Goal: Task Accomplishment & Management: Use online tool/utility

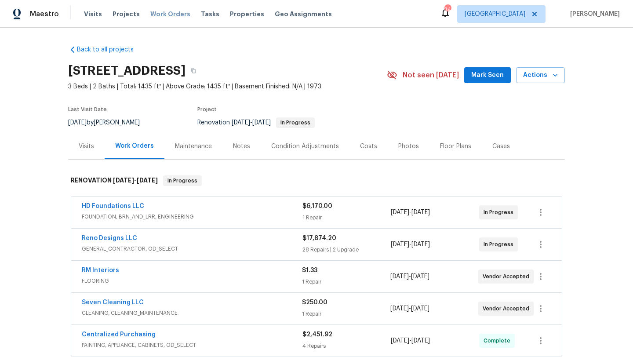
click at [158, 14] on span "Work Orders" at bounding box center [170, 14] width 40 height 9
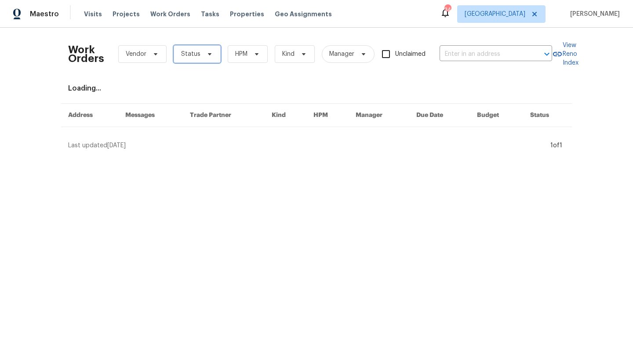
click at [198, 52] on span "Status" at bounding box center [190, 54] width 19 height 9
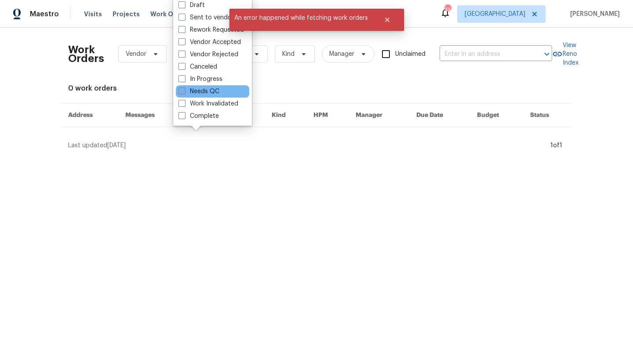
click at [215, 91] on label "Needs QC" at bounding box center [199, 91] width 41 height 9
click at [184, 91] on input "Needs QC" at bounding box center [182, 90] width 6 height 6
checkbox input "true"
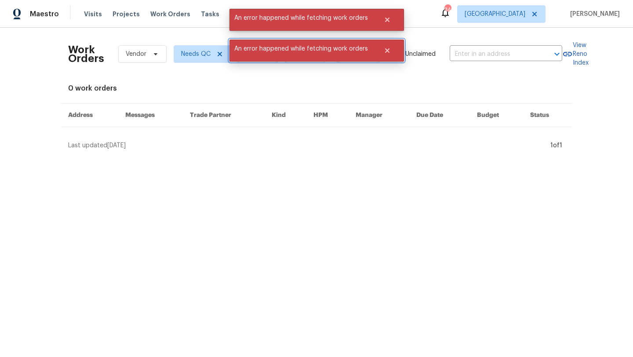
click at [255, 52] on span "An error happened while fetching work orders" at bounding box center [301, 49] width 143 height 18
click at [386, 50] on icon "Close" at bounding box center [387, 50] width 4 height 4
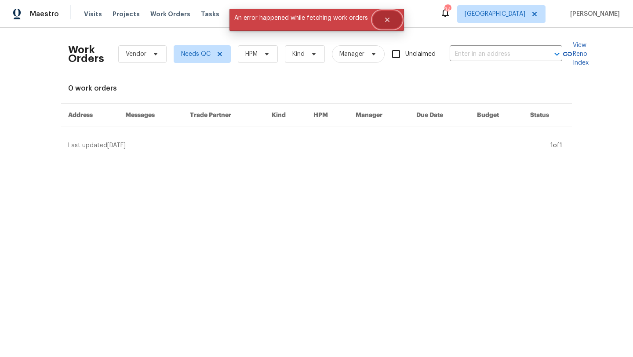
click at [388, 18] on icon "Close" at bounding box center [387, 20] width 4 height 4
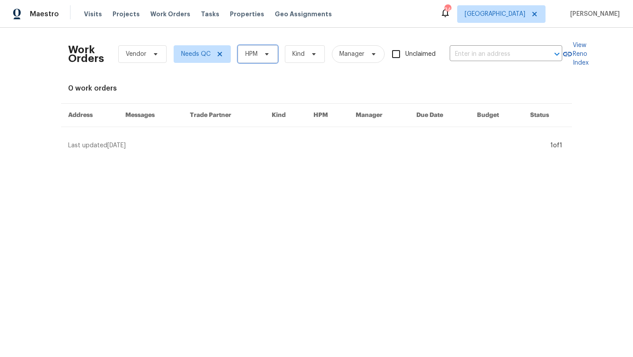
click at [267, 49] on span "HPM" at bounding box center [258, 54] width 40 height 18
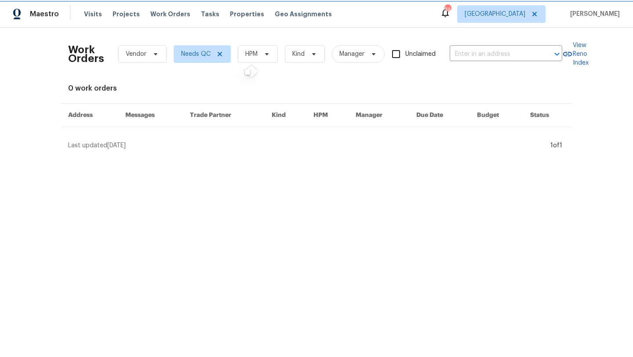
click at [266, 56] on icon at bounding box center [266, 54] width 7 height 7
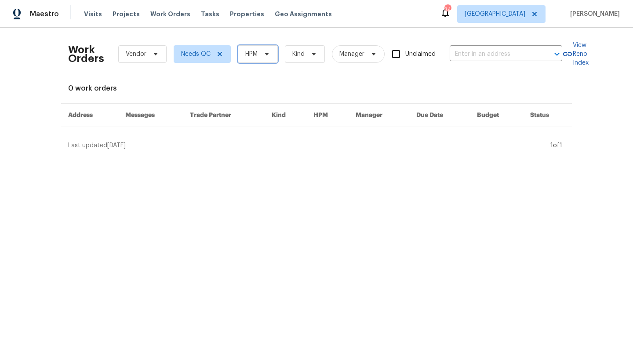
click at [259, 53] on span "HPM" at bounding box center [258, 54] width 40 height 18
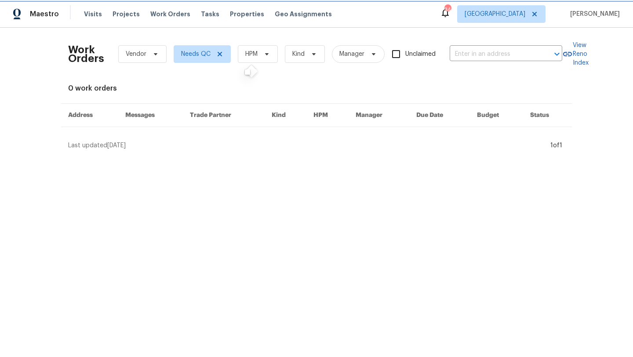
click at [259, 53] on span "HPM" at bounding box center [258, 54] width 40 height 18
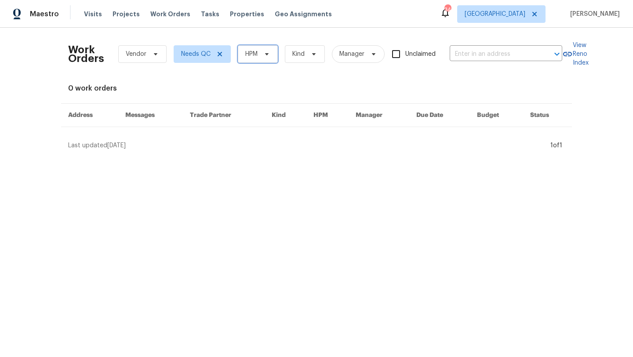
click at [259, 53] on span "HPM" at bounding box center [258, 54] width 40 height 18
click at [250, 71] on icon at bounding box center [251, 71] width 13 height 13
click at [439, 157] on html "Maestro Visits Projects Work Orders Tasks Properties Geo Assignments 34 Dallas …" at bounding box center [316, 78] width 633 height 157
click at [265, 54] on icon at bounding box center [266, 54] width 7 height 7
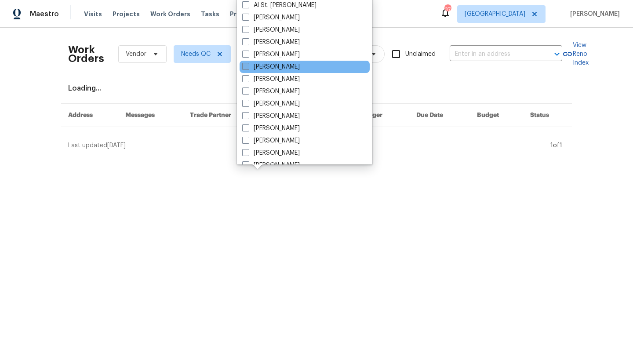
click at [266, 69] on label "[PERSON_NAME]" at bounding box center [271, 66] width 58 height 9
click at [248, 68] on input "[PERSON_NAME]" at bounding box center [245, 65] width 6 height 6
checkbox input "true"
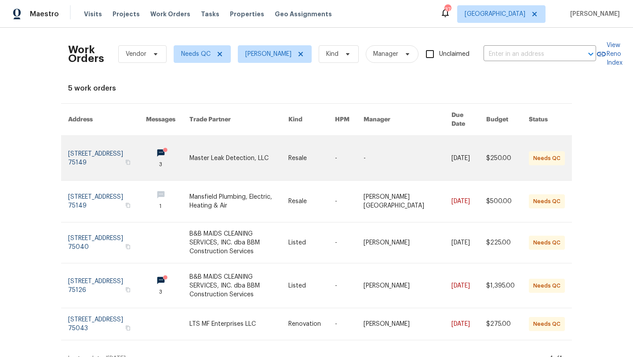
click at [242, 149] on link at bounding box center [238, 158] width 99 height 44
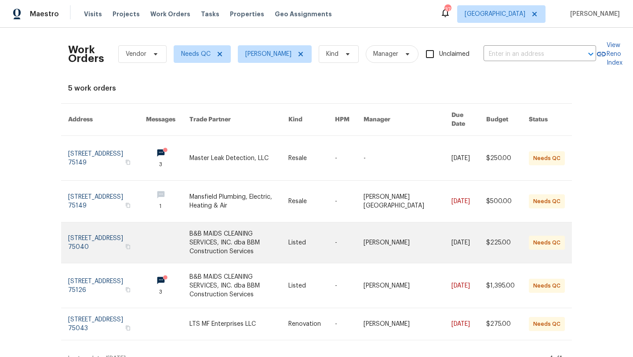
click at [227, 226] on link at bounding box center [238, 242] width 99 height 40
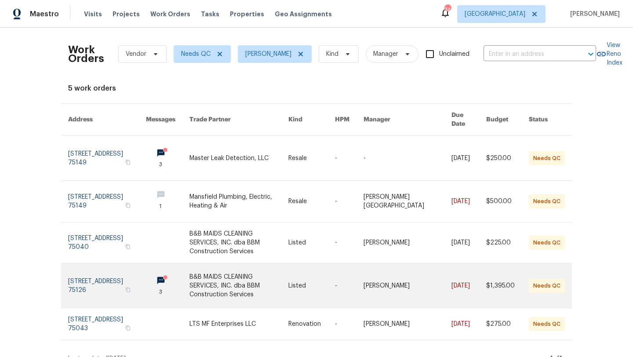
click at [248, 277] on link at bounding box center [238, 285] width 99 height 44
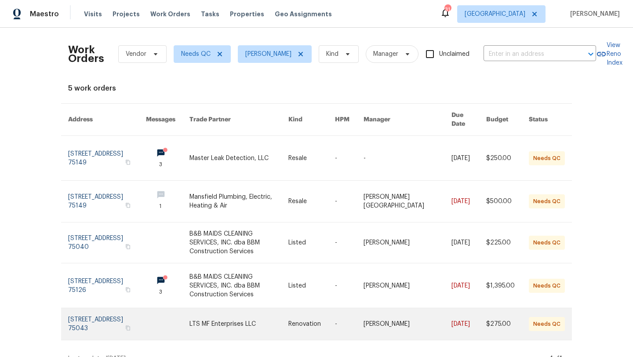
scroll to position [4, 0]
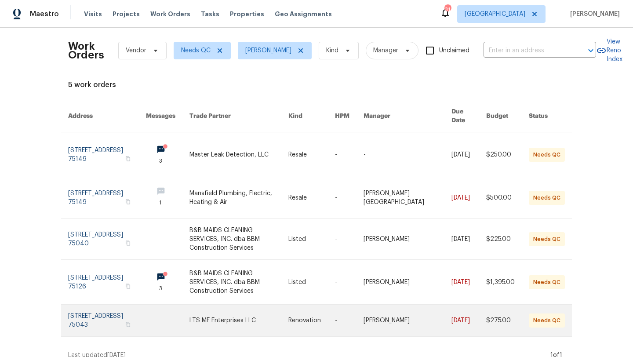
click at [237, 308] on link at bounding box center [238, 321] width 99 height 32
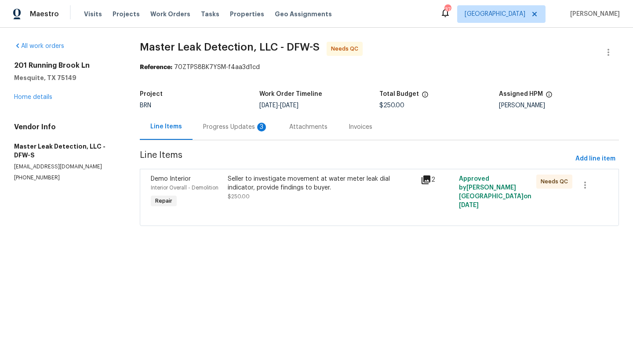
click at [222, 125] on div "Progress Updates 3" at bounding box center [235, 127] width 65 height 9
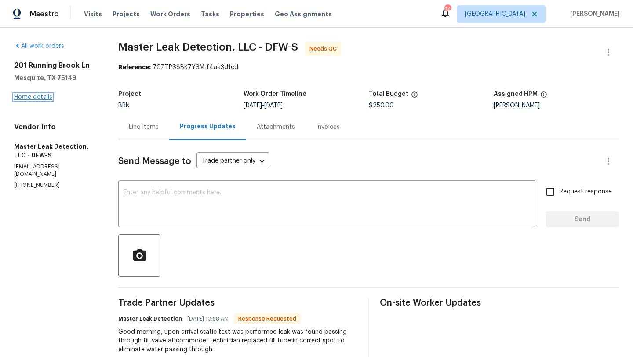
click at [41, 95] on link "Home details" at bounding box center [33, 97] width 38 height 6
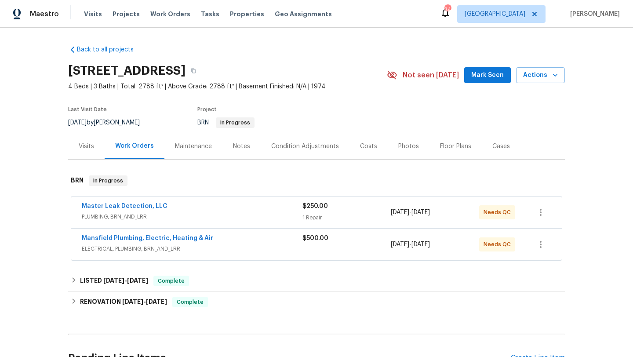
click at [216, 245] on span "ELECTRICAL, PLUMBING, BRN_AND_LRR" at bounding box center [192, 248] width 221 height 9
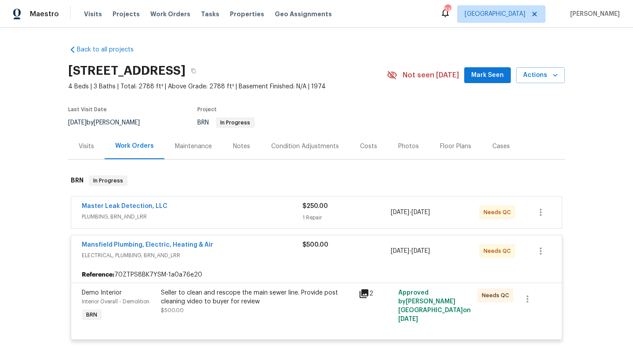
click at [41, 256] on div "Back to all projects 201 Running Brook Ln, Mesquite, TX 75149 4 Beds | 3 Baths …" at bounding box center [316, 192] width 633 height 329
click at [273, 251] on span "ELECTRICAL, PLUMBING, BRN_AND_LRR" at bounding box center [192, 255] width 221 height 9
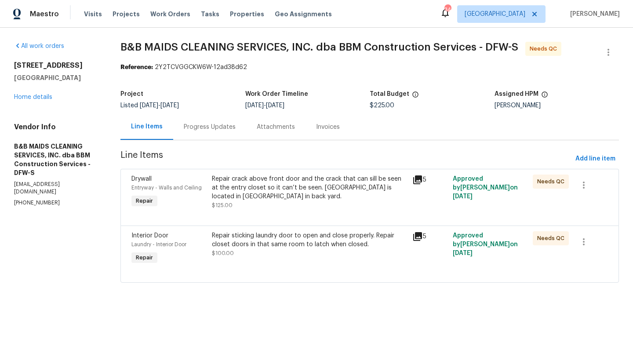
click at [291, 185] on div "Repair crack above front door and the crack that can sill be seen at the entry …" at bounding box center [310, 188] width 196 height 26
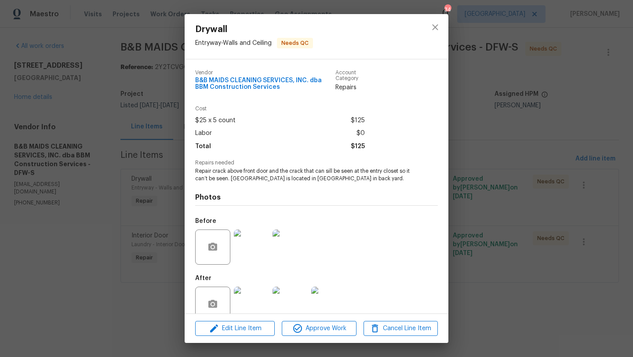
click at [261, 291] on img at bounding box center [251, 304] width 35 height 35
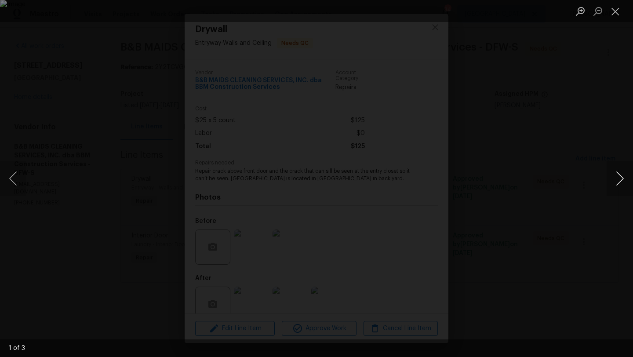
click at [621, 177] on button "Next image" at bounding box center [620, 178] width 26 height 35
click at [621, 176] on button "Next image" at bounding box center [620, 178] width 26 height 35
click at [618, 8] on button "Close lightbox" at bounding box center [616, 11] width 18 height 15
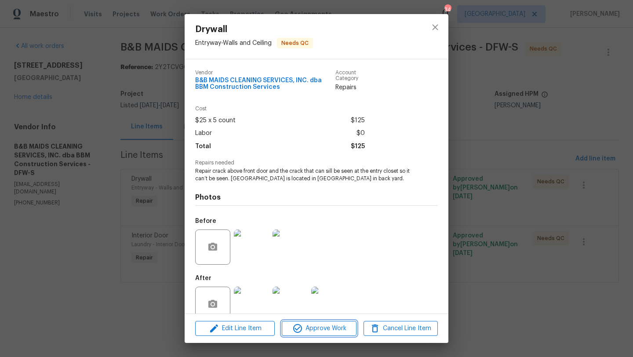
click at [332, 326] on span "Approve Work" at bounding box center [318, 328] width 69 height 11
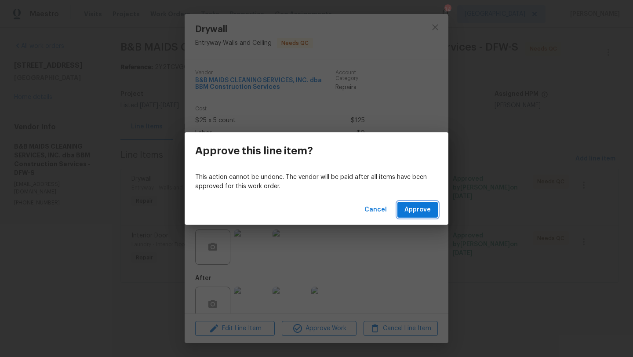
click at [408, 208] on span "Approve" at bounding box center [417, 209] width 26 height 11
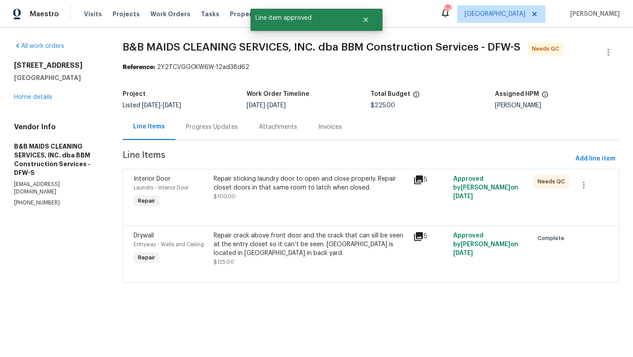
click at [300, 195] on div "Repair sticking laundry door to open and close properly. Repair closet doors in…" at bounding box center [311, 188] width 195 height 26
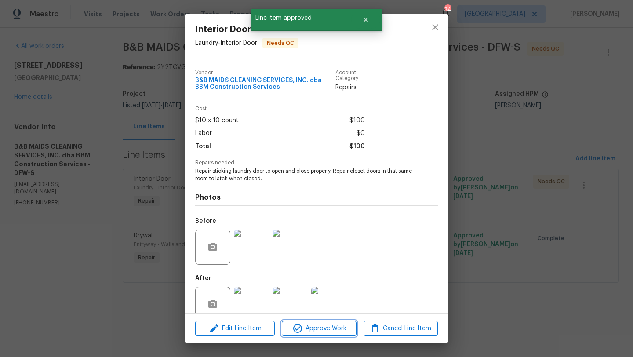
click at [333, 326] on span "Approve Work" at bounding box center [318, 328] width 69 height 11
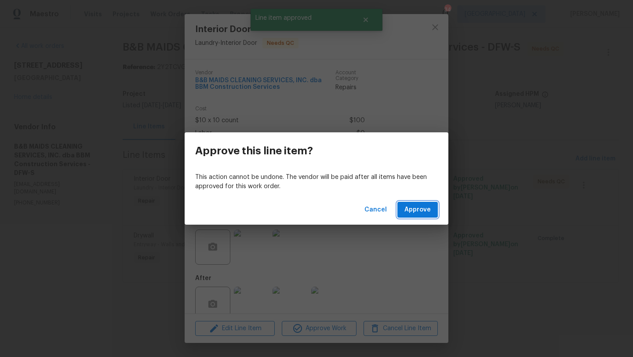
click at [415, 205] on span "Approve" at bounding box center [417, 209] width 26 height 11
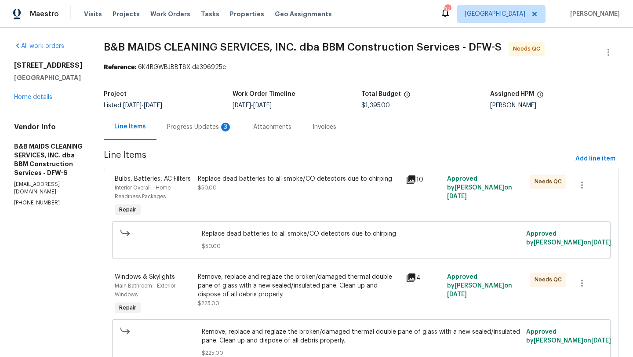
click at [230, 125] on div "Progress Updates 3" at bounding box center [199, 127] width 65 height 9
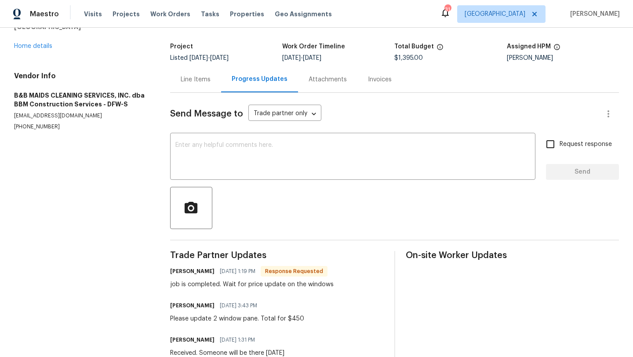
scroll to position [29, 0]
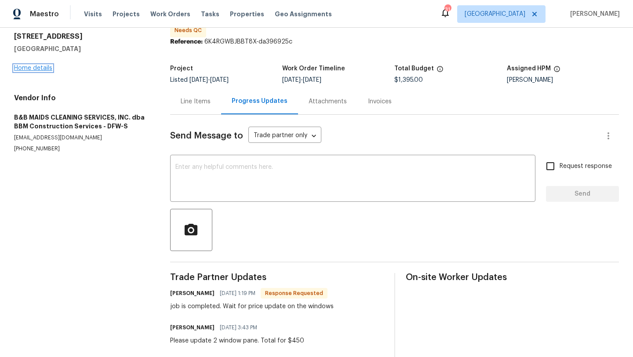
click at [47, 68] on link "Home details" at bounding box center [33, 68] width 38 height 6
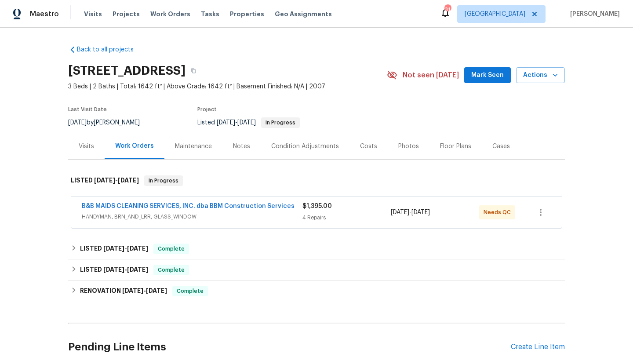
click at [250, 219] on span "HANDYMAN, BRN_AND_LRR, GLASS_WINDOW" at bounding box center [192, 216] width 221 height 9
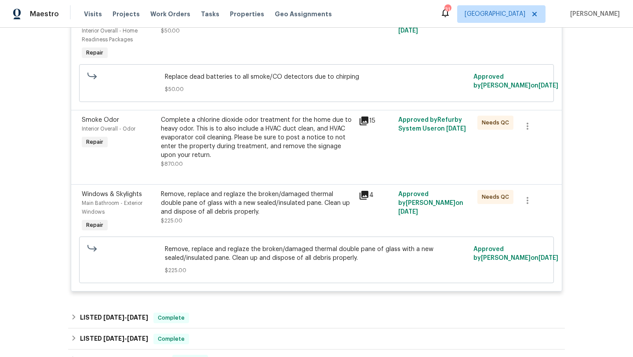
scroll to position [356, 0]
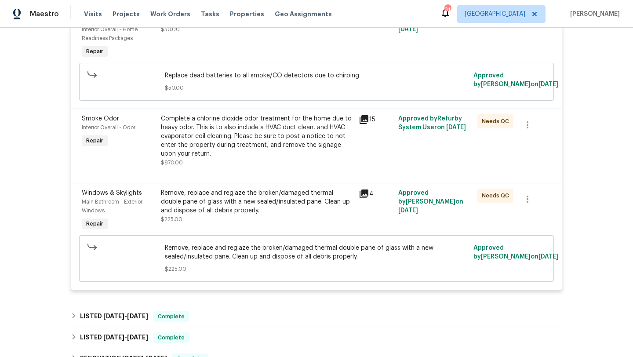
click at [256, 219] on div "Remove, replace and reglaze the broken/damaged thermal double pane of glass wit…" at bounding box center [257, 206] width 193 height 35
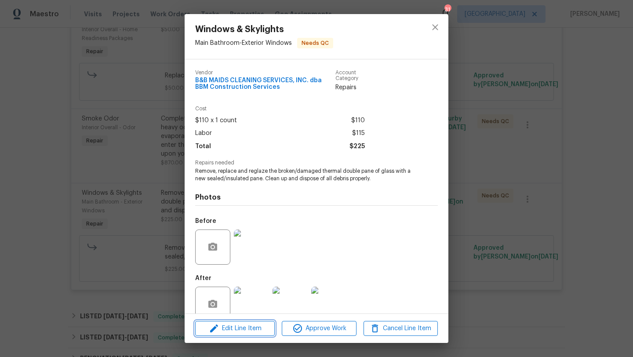
click at [262, 328] on span "Edit Line Item" at bounding box center [235, 328] width 74 height 11
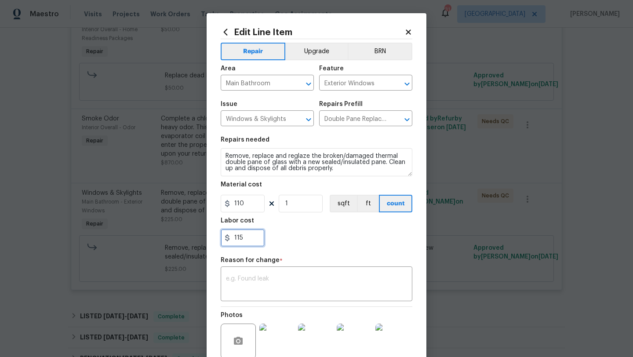
drag, startPoint x: 243, startPoint y: 240, endPoint x: 211, endPoint y: 240, distance: 31.2
click at [211, 240] on div "Edit Line Item Repair Upgrade BRN Area Main Bathroom ​ Feature Exterior Windows…" at bounding box center [317, 216] width 220 height 407
type input "0"
drag, startPoint x: 293, startPoint y: 204, endPoint x: 257, endPoint y: 204, distance: 35.6
click at [257, 204] on div "110 1 sqft ft count" at bounding box center [317, 204] width 192 height 18
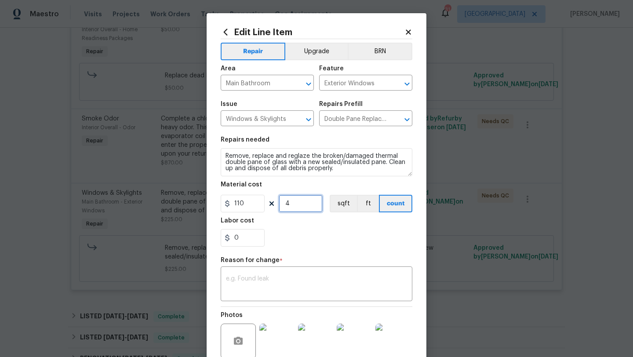
type input "4"
click at [242, 241] on input "0" at bounding box center [243, 238] width 44 height 18
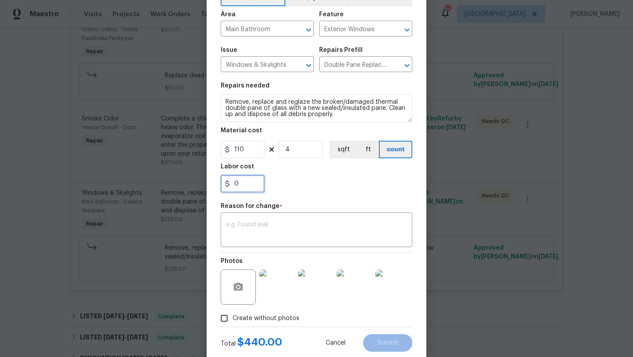
scroll to position [77, 0]
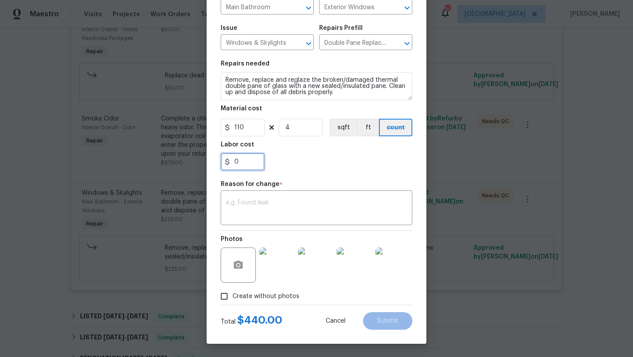
drag, startPoint x: 242, startPoint y: 163, endPoint x: 222, endPoint y: 163, distance: 20.2
click at [222, 163] on input "0" at bounding box center [243, 162] width 44 height 18
type input "10"
click at [302, 153] on div "10" at bounding box center [317, 162] width 192 height 18
click at [284, 296] on span "Create without photos" at bounding box center [266, 296] width 67 height 9
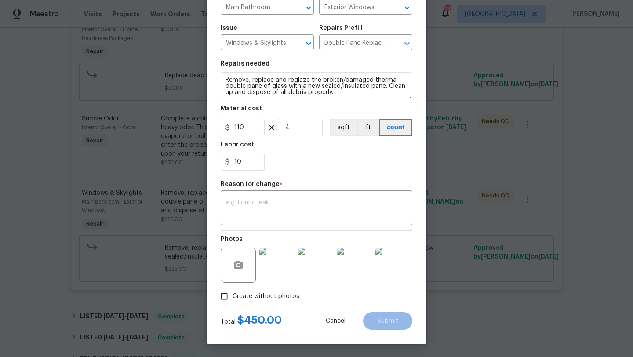
click at [233, 296] on input "Create without photos" at bounding box center [224, 296] width 17 height 17
checkbox input "false"
click at [323, 217] on textarea at bounding box center [316, 209] width 181 height 18
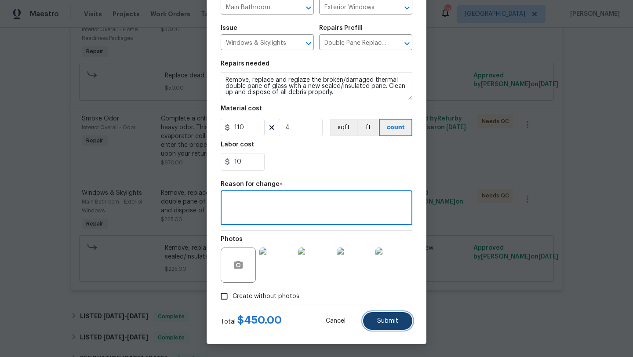
click at [389, 317] on button "Submit" at bounding box center [387, 321] width 49 height 18
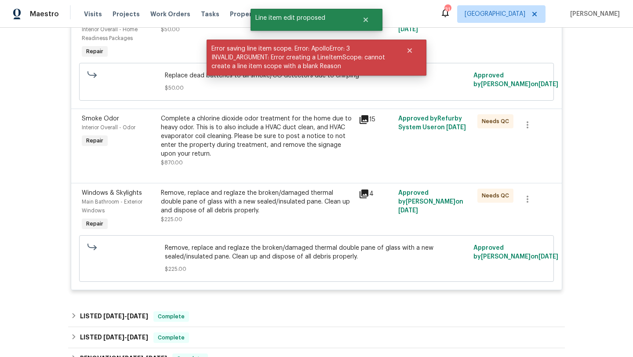
scroll to position [0, 0]
click at [206, 204] on div "Remove, replace and reglaze the broken/damaged thermal double pane of glass wit…" at bounding box center [257, 202] width 193 height 26
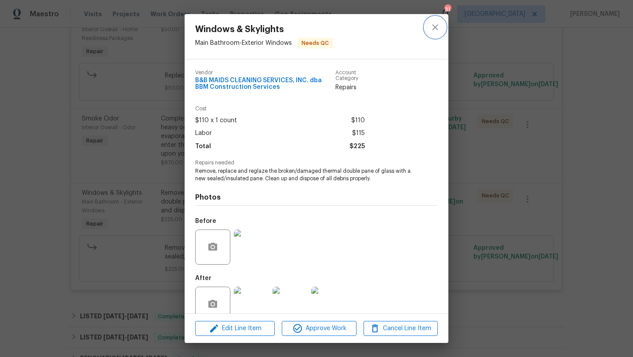
click at [437, 25] on icon "close" at bounding box center [435, 27] width 11 height 11
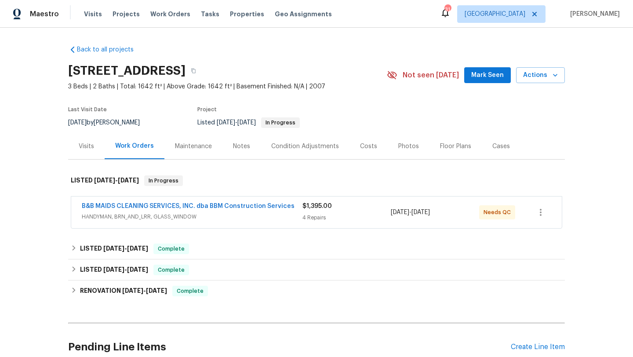
click at [256, 213] on span "HANDYMAN, BRN_AND_LRR, GLASS_WINDOW" at bounding box center [192, 216] width 221 height 9
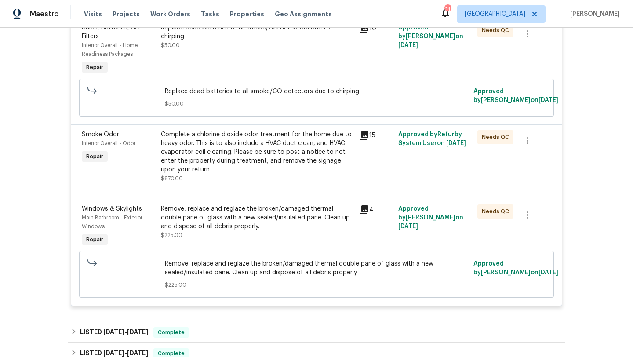
scroll to position [356, 0]
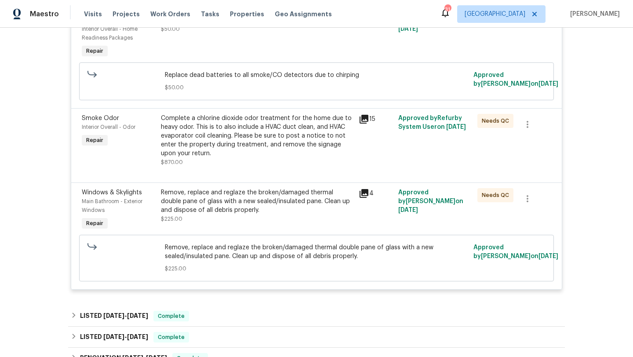
click at [256, 203] on div "Remove, replace and reglaze the broken/damaged thermal double pane of glass wit…" at bounding box center [257, 201] width 193 height 26
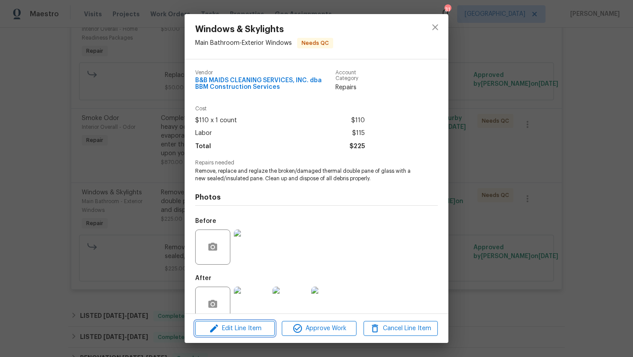
click at [253, 328] on span "Edit Line Item" at bounding box center [235, 328] width 74 height 11
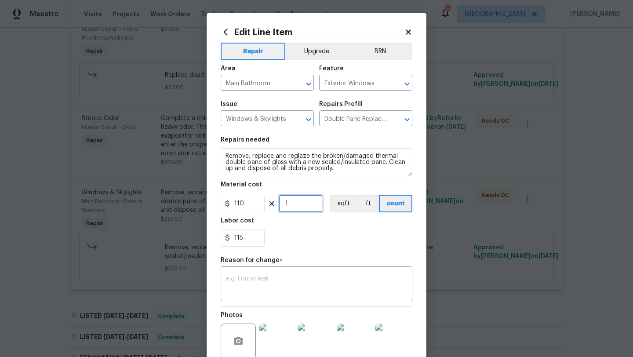
drag, startPoint x: 292, startPoint y: 206, endPoint x: 273, endPoint y: 206, distance: 18.9
click at [274, 206] on div "110 1 sqft ft count" at bounding box center [317, 204] width 192 height 18
type input "4"
drag, startPoint x: 244, startPoint y: 243, endPoint x: 208, endPoint y: 243, distance: 36.5
click at [208, 243] on div "Edit Line Item Repair Upgrade BRN Area Main Bathroom ​ Feature Exterior Windows…" at bounding box center [317, 216] width 220 height 407
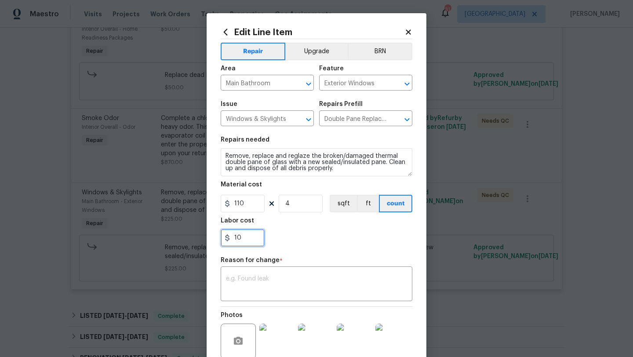
type input "10"
click at [289, 224] on div "Labor cost" at bounding box center [317, 223] width 192 height 11
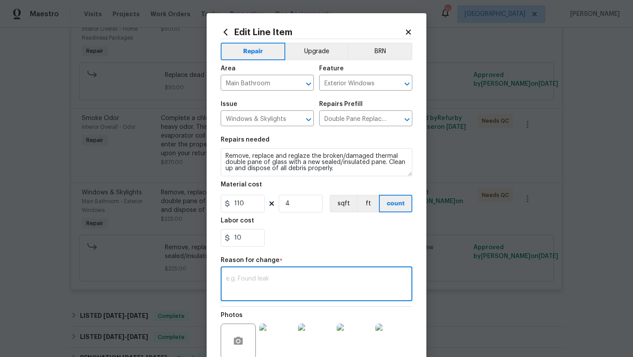
click at [275, 286] on textarea at bounding box center [316, 285] width 181 height 18
type textarea "w"
type textarea "scope"
click at [324, 256] on div "Repair Upgrade BRN Area Main Bathroom ​ Feature Exterior Windows ​ Issue Window…" at bounding box center [317, 210] width 192 height 342
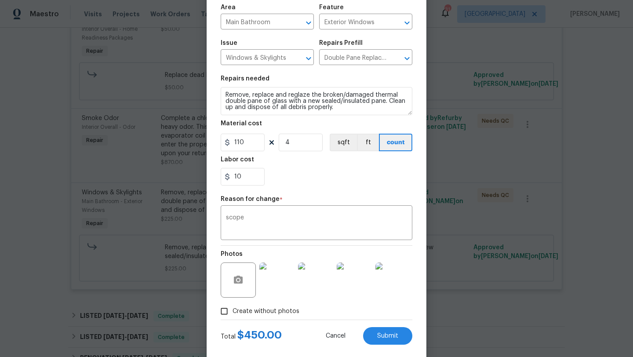
scroll to position [77, 0]
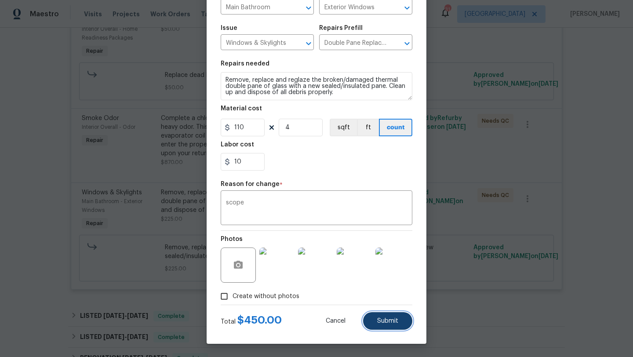
click at [393, 322] on span "Submit" at bounding box center [387, 321] width 21 height 7
type input "1"
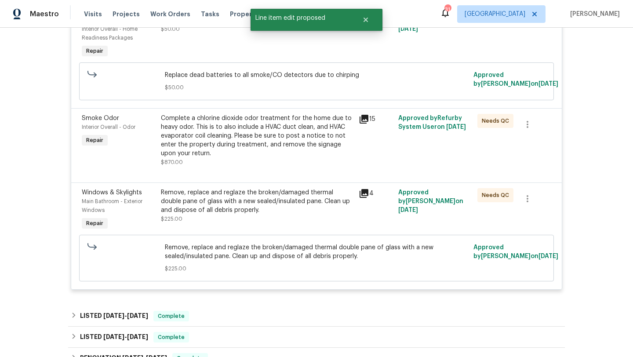
scroll to position [0, 0]
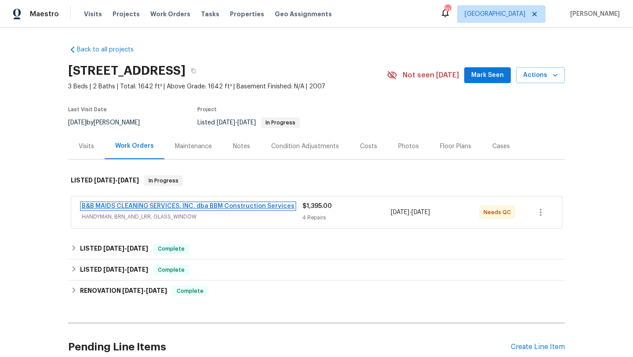
click at [154, 206] on link "B&B MAIDS CLEANING SERVICES, INC. dba BBM Construction Services" at bounding box center [188, 206] width 213 height 6
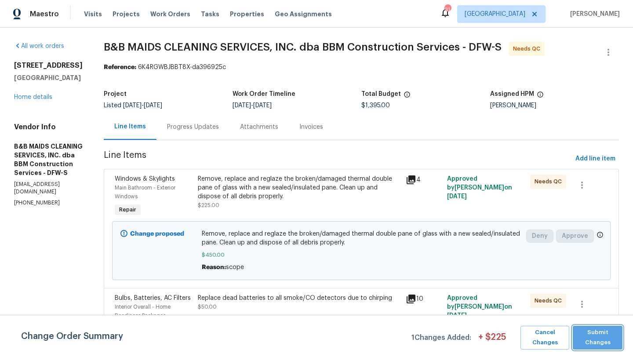
click at [601, 340] on span "Submit Changes" at bounding box center [597, 338] width 41 height 20
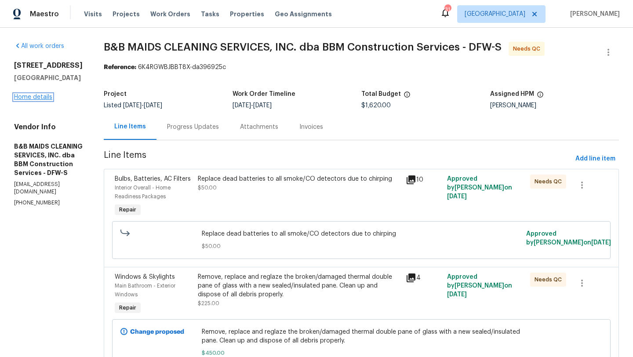
click at [40, 97] on link "Home details" at bounding box center [33, 97] width 38 height 6
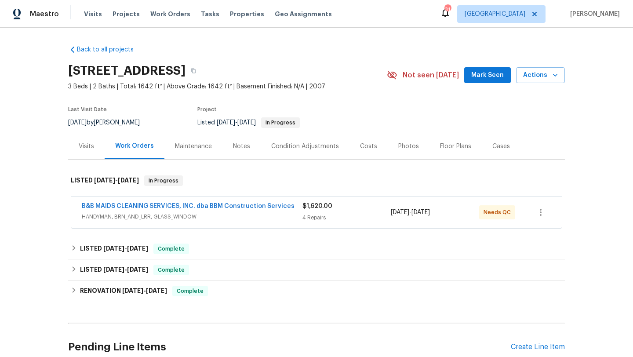
click at [265, 215] on span "HANDYMAN, BRN_AND_LRR, GLASS_WINDOW" at bounding box center [192, 216] width 221 height 9
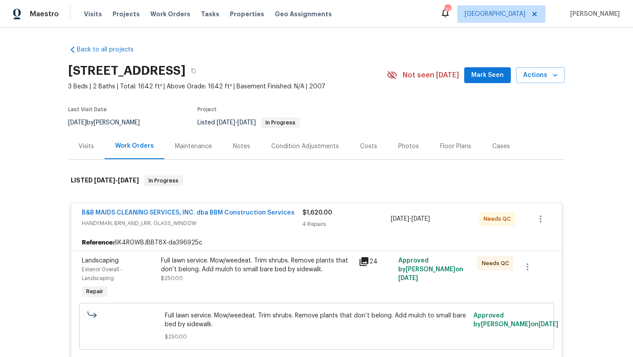
click at [270, 268] on div "Full lawn service. Mow/weedeat. Trim shrubs. Remove plants that don’t belong. A…" at bounding box center [257, 265] width 193 height 18
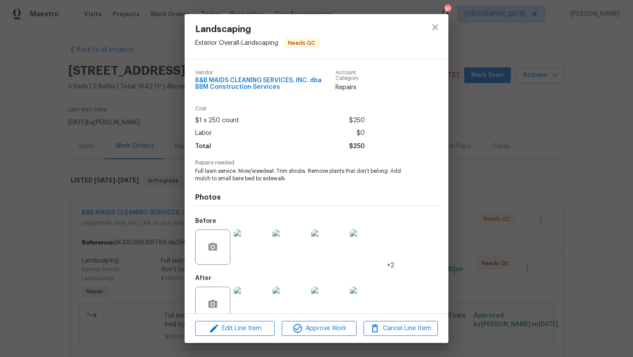
scroll to position [17, 0]
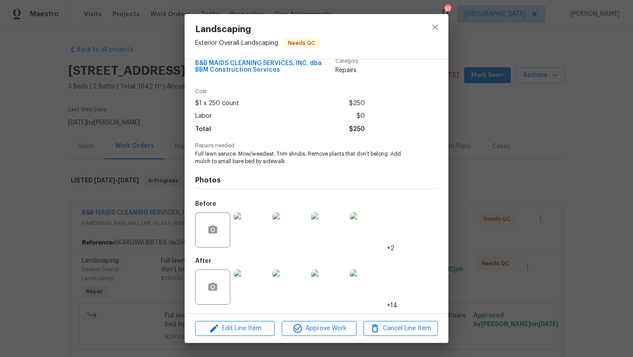
click at [243, 285] on img at bounding box center [251, 287] width 35 height 35
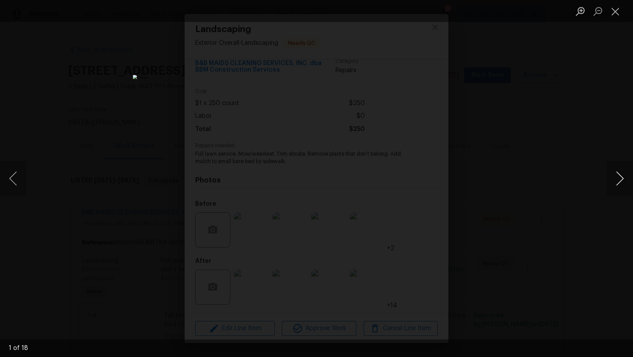
click at [621, 178] on button "Next image" at bounding box center [620, 178] width 26 height 35
click at [621, 177] on button "Next image" at bounding box center [620, 178] width 26 height 35
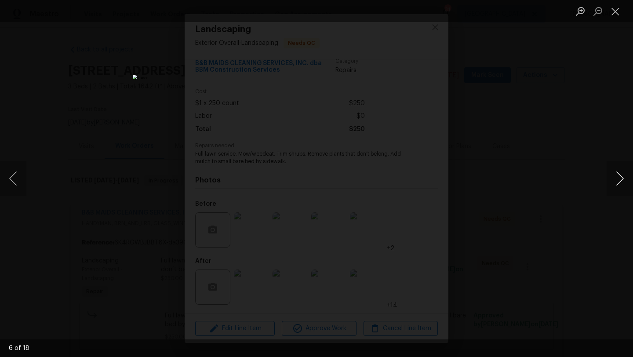
click at [621, 177] on button "Next image" at bounding box center [620, 178] width 26 height 35
click at [617, 9] on button "Close lightbox" at bounding box center [616, 11] width 18 height 15
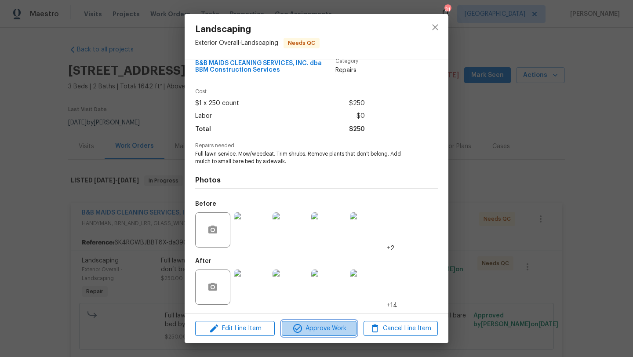
click at [323, 332] on span "Approve Work" at bounding box center [318, 328] width 69 height 11
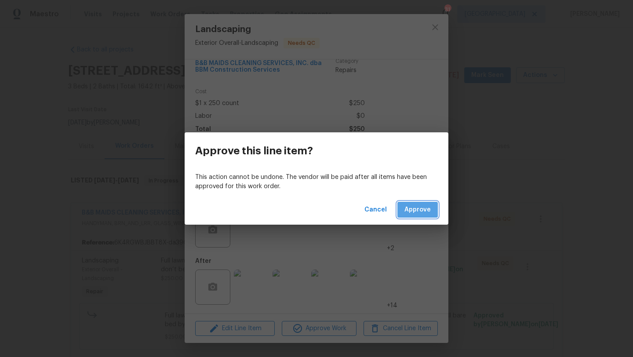
click at [419, 204] on span "Approve" at bounding box center [417, 209] width 26 height 11
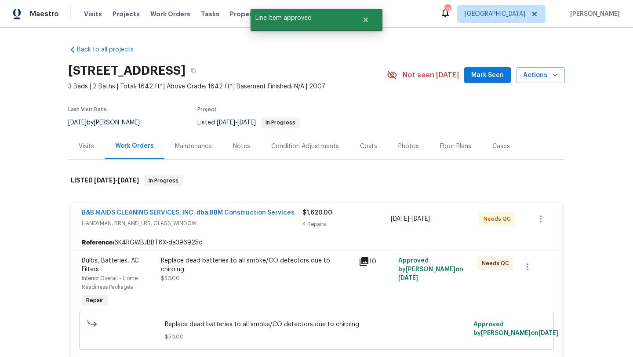
click at [286, 270] on div "Replace dead batteries to all smoke/CO detectors due to chirping $50.00" at bounding box center [257, 269] width 193 height 26
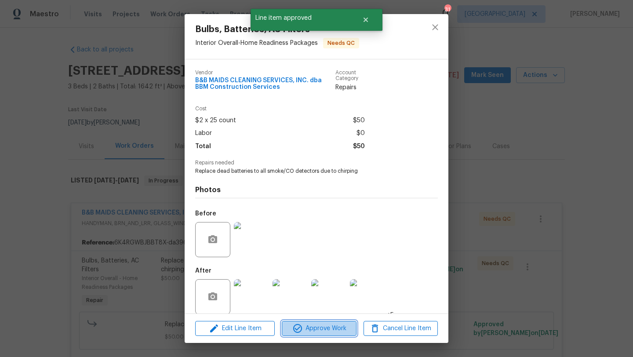
click at [315, 326] on span "Approve Work" at bounding box center [318, 328] width 69 height 11
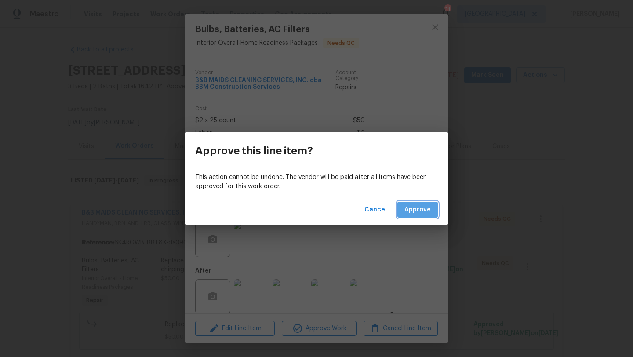
click at [427, 214] on span "Approve" at bounding box center [417, 209] width 26 height 11
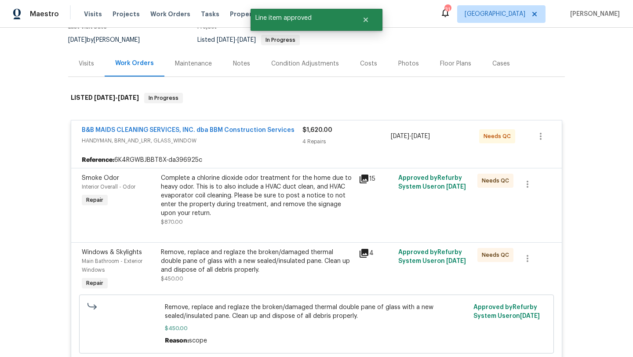
scroll to position [94, 0]
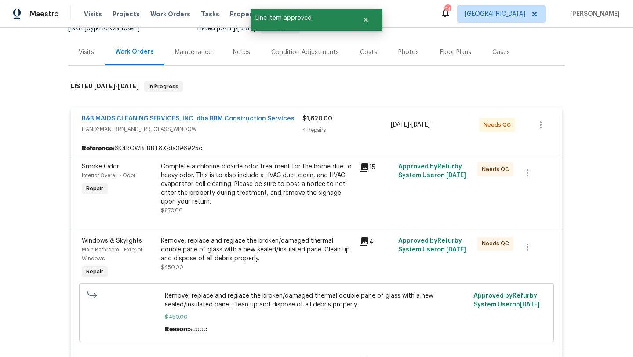
click at [293, 193] on div "Complete a chlorine dioxide odor treatment for the home due to heavy odor. This…" at bounding box center [257, 184] width 193 height 44
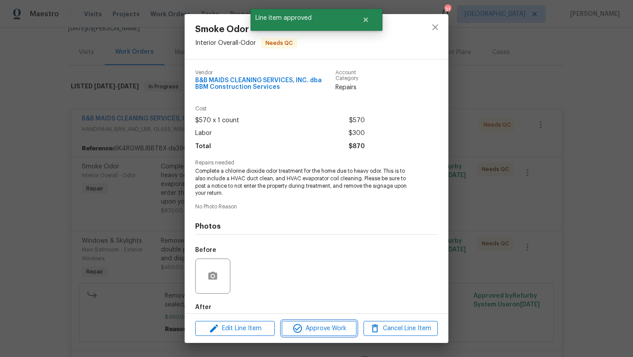
click at [324, 329] on span "Approve Work" at bounding box center [318, 328] width 69 height 11
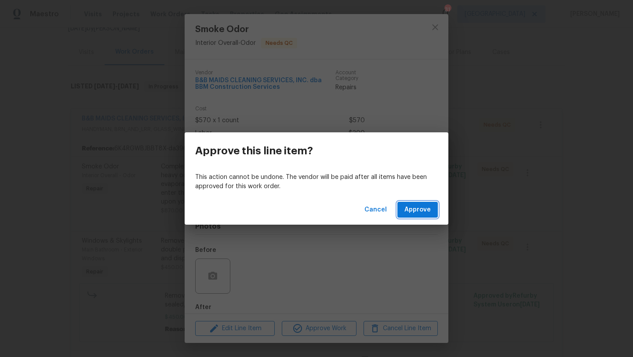
click at [409, 208] on span "Approve" at bounding box center [417, 209] width 26 height 11
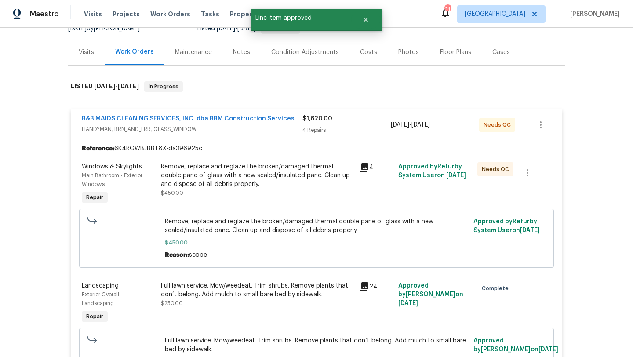
click at [289, 179] on div "Remove, replace and reglaze the broken/damaged thermal double pane of glass wit…" at bounding box center [257, 175] width 193 height 26
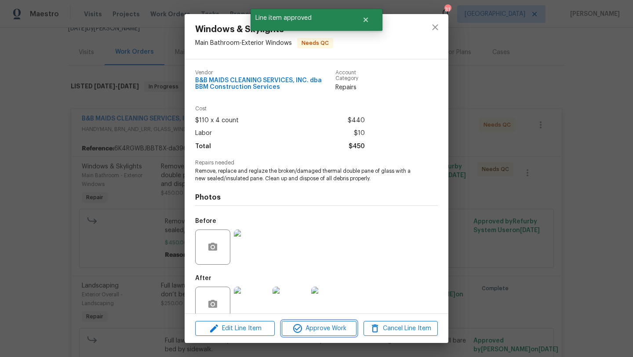
click at [336, 335] on button "Approve Work" at bounding box center [319, 328] width 74 height 15
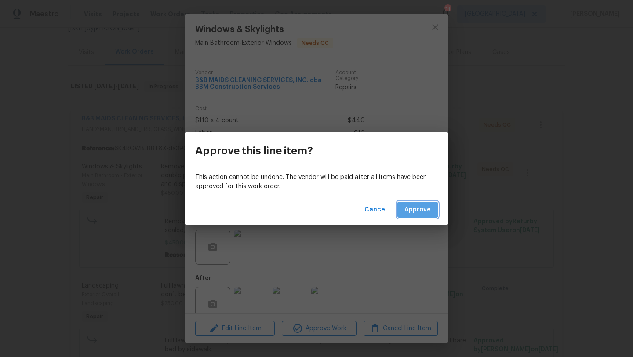
click at [410, 207] on span "Approve" at bounding box center [417, 209] width 26 height 11
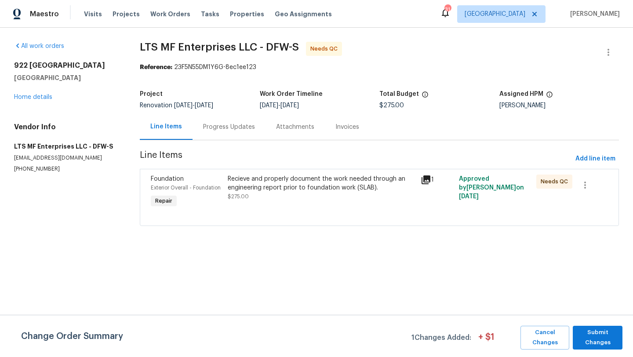
click at [228, 126] on div "Progress Updates" at bounding box center [229, 127] width 52 height 9
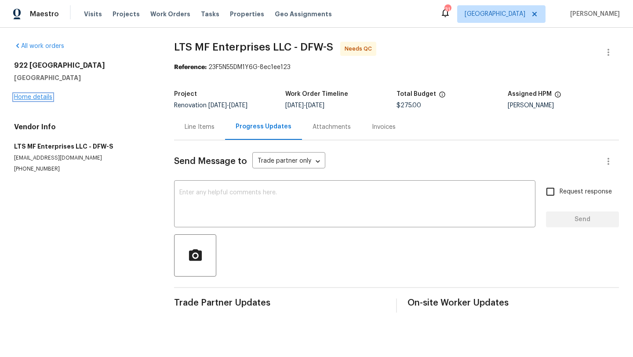
click at [38, 98] on link "Home details" at bounding box center [33, 97] width 38 height 6
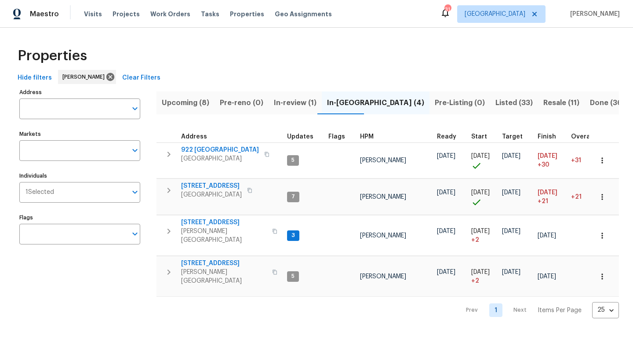
click at [200, 100] on span "Upcoming (8)" at bounding box center [185, 103] width 47 height 12
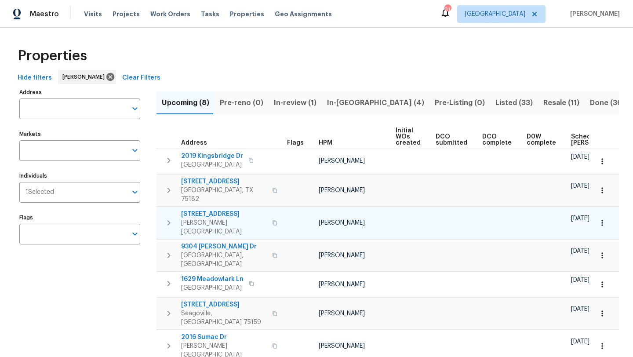
scroll to position [0, 97]
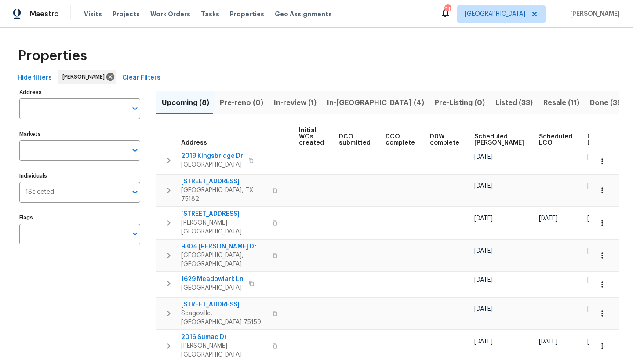
click at [476, 143] on span "Scheduled [PERSON_NAME]" at bounding box center [499, 140] width 50 height 12
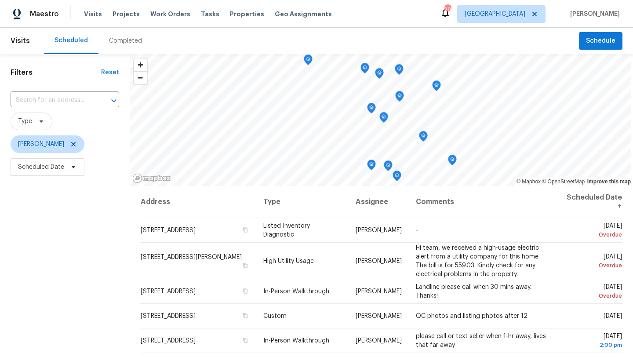
scroll to position [114, 0]
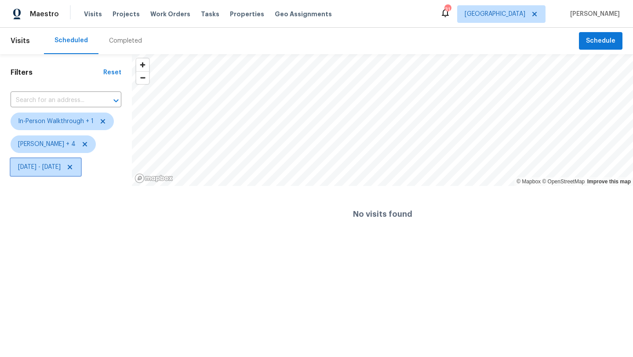
click at [47, 169] on span "[DATE] - [DATE]" at bounding box center [39, 167] width 43 height 9
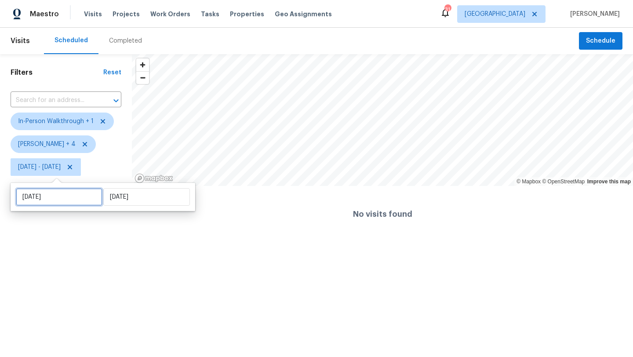
click at [50, 196] on input "[DATE]" at bounding box center [59, 197] width 87 height 18
select select "8"
select select "2025"
select select "9"
select select "2025"
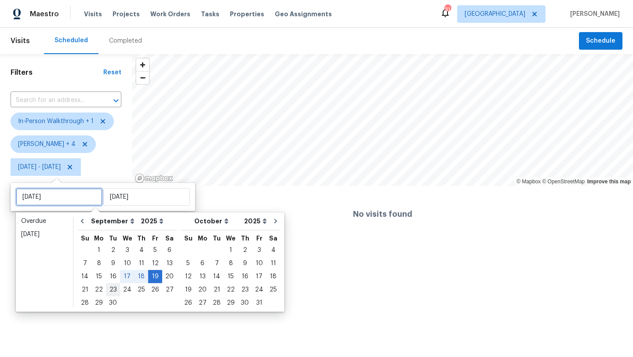
type input "[DATE]"
click at [98, 289] on div "22" at bounding box center [99, 290] width 14 height 12
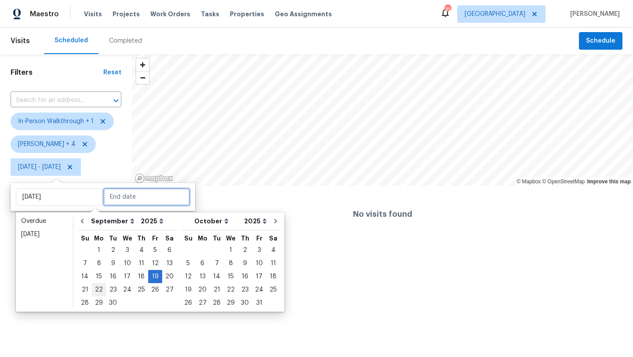
type input "[DATE]"
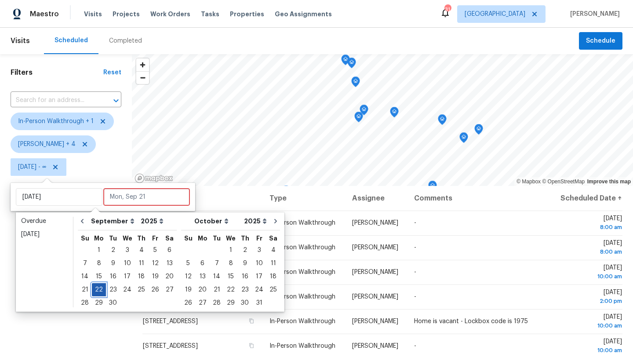
click at [99, 289] on div "22" at bounding box center [99, 290] width 14 height 12
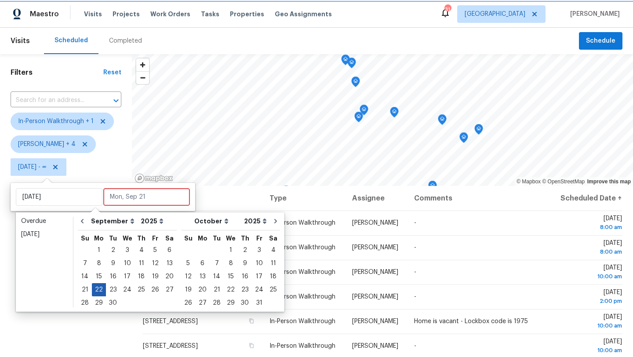
type input "[DATE]"
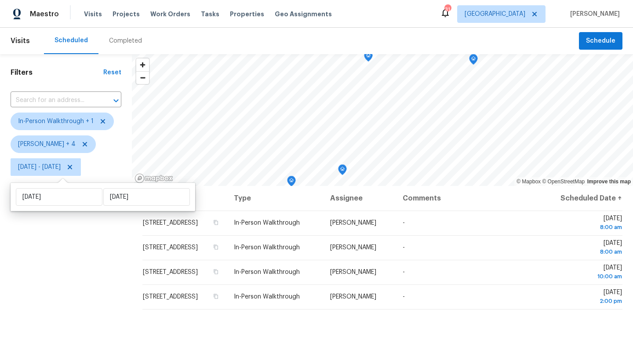
click at [99, 289] on div "Filters Reset ​ In-Person Walkthrough + 1 [PERSON_NAME] + 4 [DATE] - [DATE]" at bounding box center [66, 263] width 132 height 418
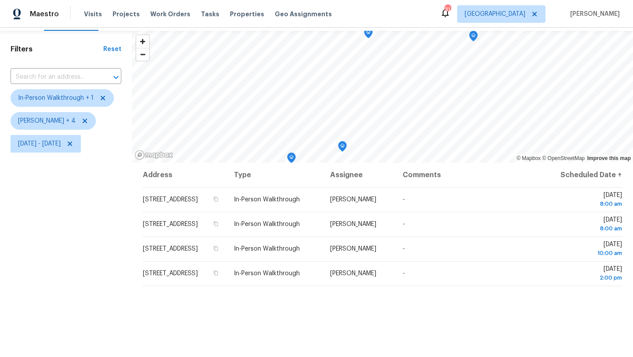
scroll to position [22, 0]
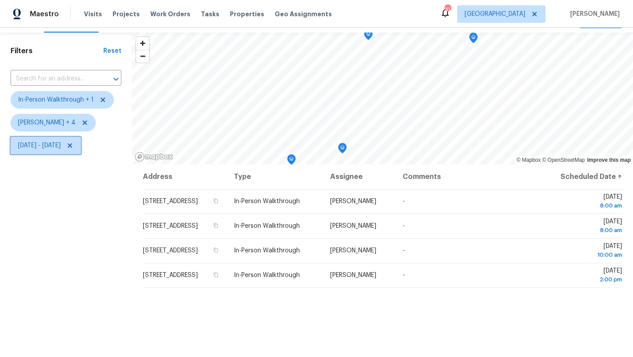
click at [61, 144] on span "[DATE] - [DATE]" at bounding box center [39, 145] width 43 height 9
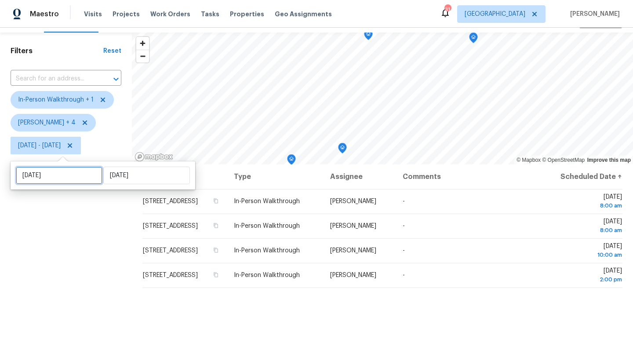
select select "8"
select select "2025"
select select "9"
select select "2025"
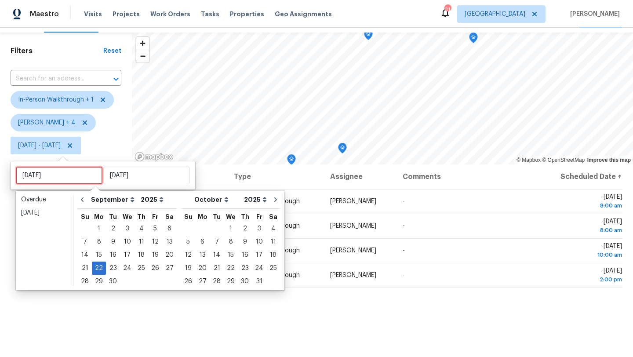
click at [73, 169] on input "[DATE]" at bounding box center [59, 176] width 87 height 18
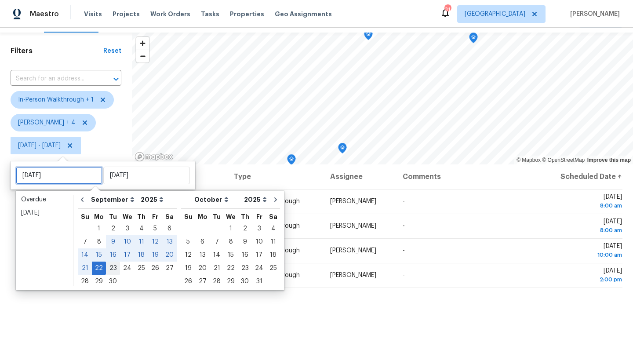
type input "[DATE]"
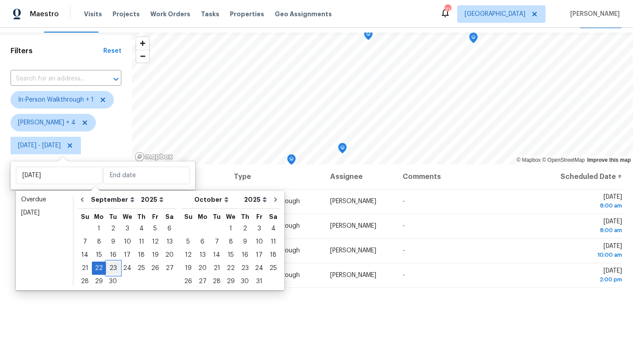
click at [109, 269] on div "23" at bounding box center [113, 268] width 14 height 12
type input "[DATE]"
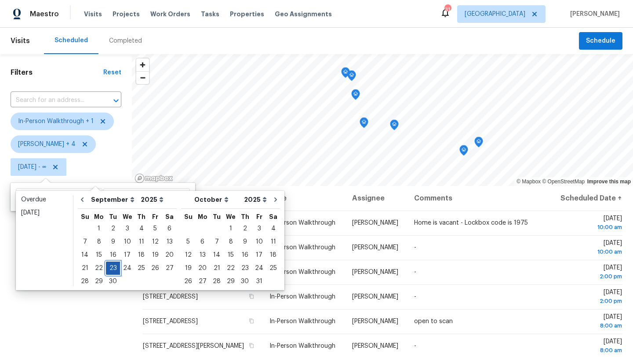
click at [110, 269] on div "23" at bounding box center [113, 268] width 14 height 12
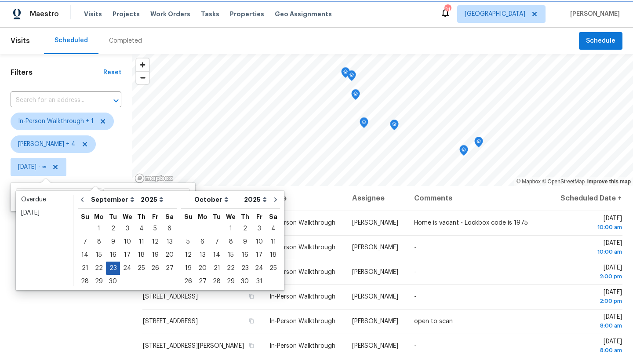
type input "[DATE]"
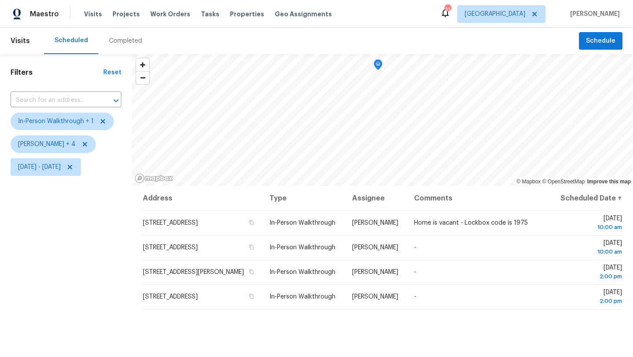
click at [107, 270] on div "Filters Reset ​ In-Person Walkthrough + 1 [PERSON_NAME] + 4 [DATE] - [DATE]" at bounding box center [66, 263] width 132 height 418
click at [61, 168] on span "[DATE] - [DATE]" at bounding box center [39, 167] width 43 height 9
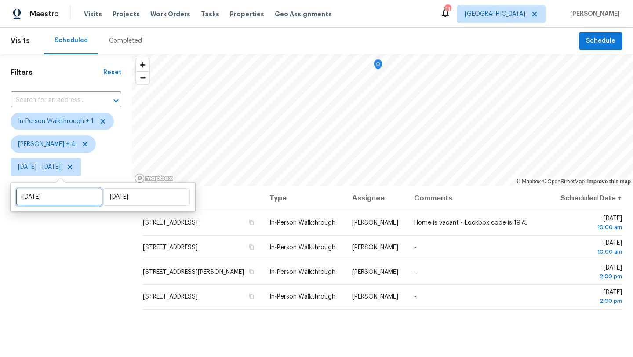
click at [81, 196] on input "[DATE]" at bounding box center [59, 197] width 87 height 18
select select "8"
select select "2025"
select select "9"
select select "2025"
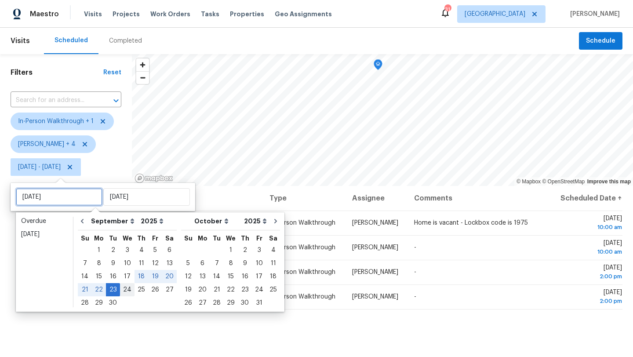
type input "[DATE]"
click at [125, 289] on div "24" at bounding box center [127, 290] width 15 height 12
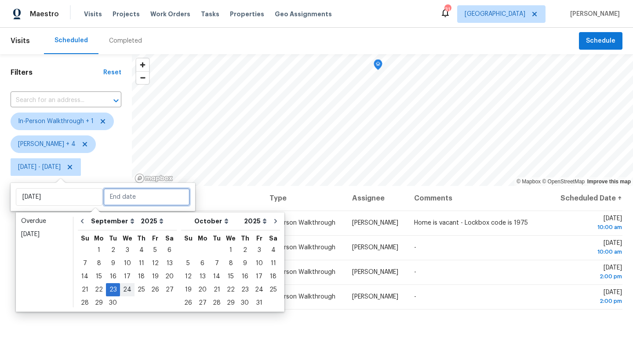
type input "[DATE]"
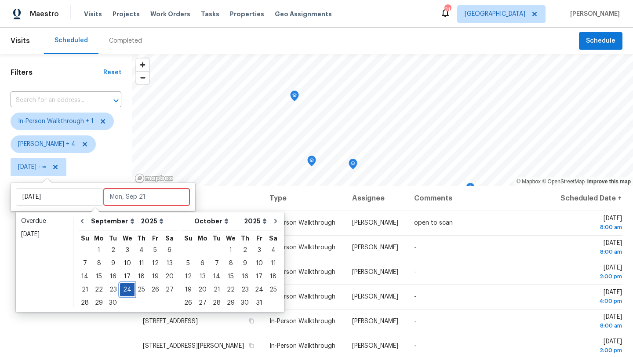
click at [125, 289] on div "24" at bounding box center [127, 290] width 15 height 12
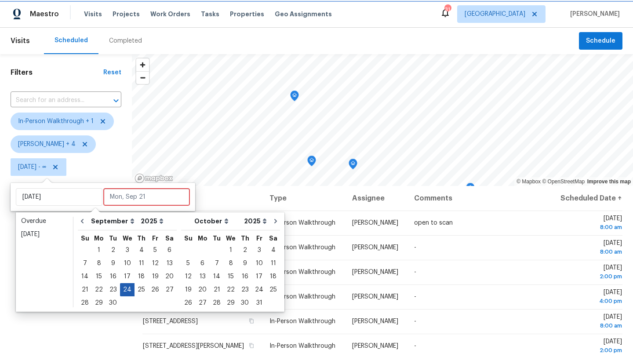
type input "[DATE]"
